Goal: Task Accomplishment & Management: Use online tool/utility

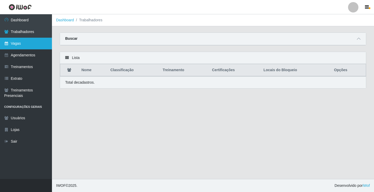
click at [16, 39] on link "Vagas" at bounding box center [26, 44] width 52 height 12
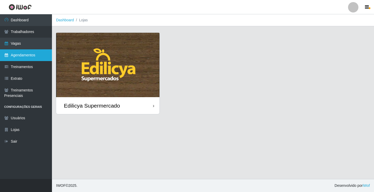
click at [22, 56] on link "Agendamentos" at bounding box center [26, 55] width 52 height 12
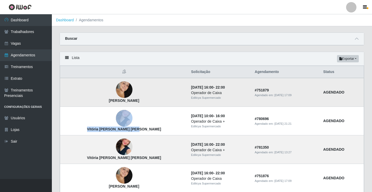
drag, startPoint x: 130, startPoint y: 127, endPoint x: 140, endPoint y: 102, distance: 26.6
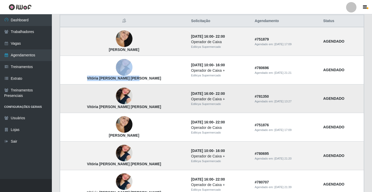
scroll to position [52, 0]
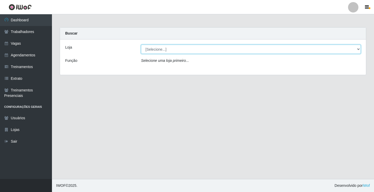
click at [149, 46] on select "[Selecione...] Edilicya Supermercado" at bounding box center [251, 49] width 220 height 9
select select "460"
click at [141, 45] on select "[Selecione...] Edilicya Supermercado" at bounding box center [251, 49] width 220 height 9
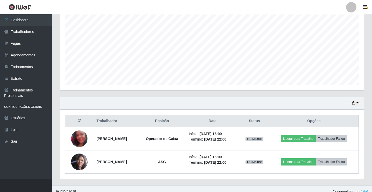
scroll to position [107, 0]
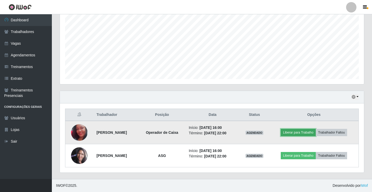
click at [306, 133] on button "Liberar para Trabalho" at bounding box center [298, 132] width 35 height 7
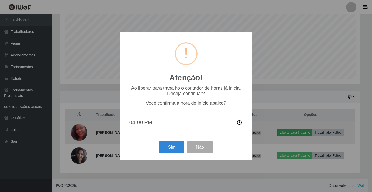
scroll to position [108, 302]
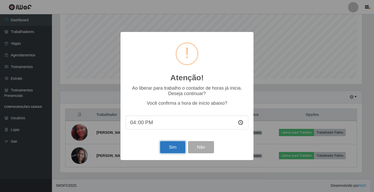
click at [179, 146] on button "Sim" at bounding box center [172, 147] width 25 height 12
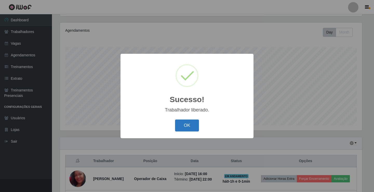
click at [186, 125] on button "OK" at bounding box center [187, 125] width 24 height 12
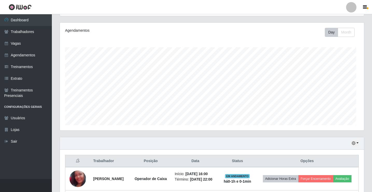
scroll to position [108, 304]
